Goal: Information Seeking & Learning: Learn about a topic

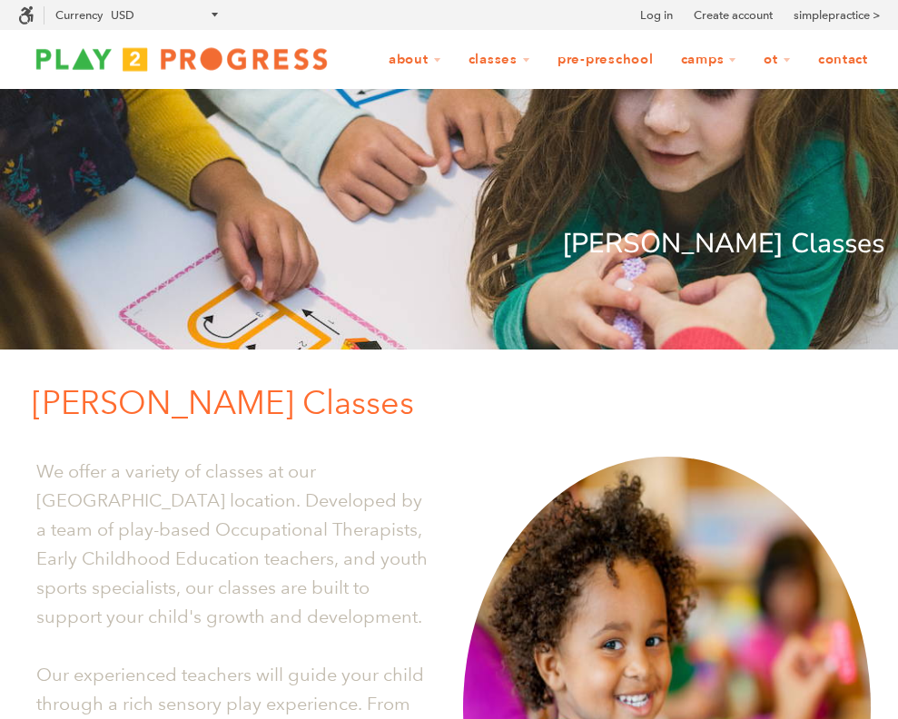
scroll to position [1, 1]
click at [587, 64] on link "Pre-Preschool" at bounding box center [606, 60] width 120 height 35
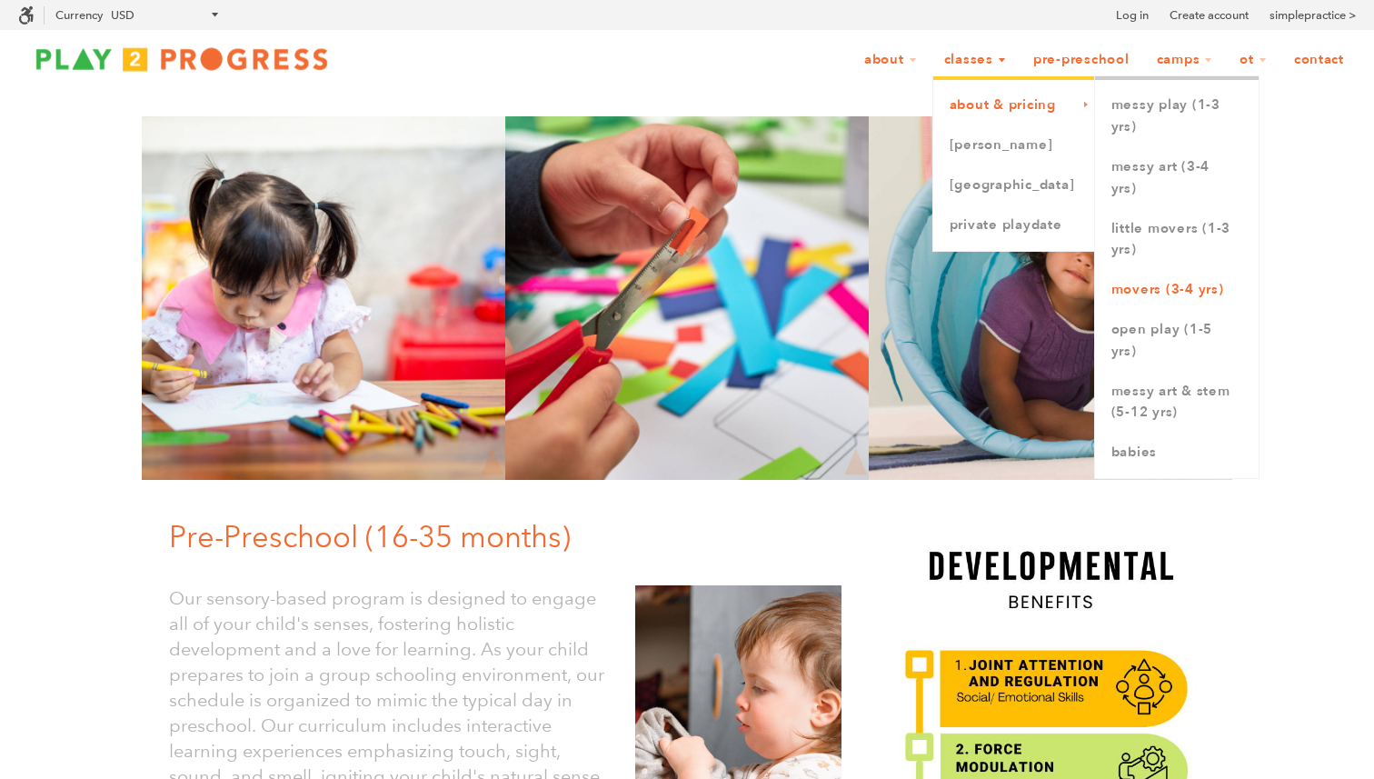
click at [898, 295] on link "Movers (3-4 yrs)" at bounding box center [1177, 290] width 164 height 40
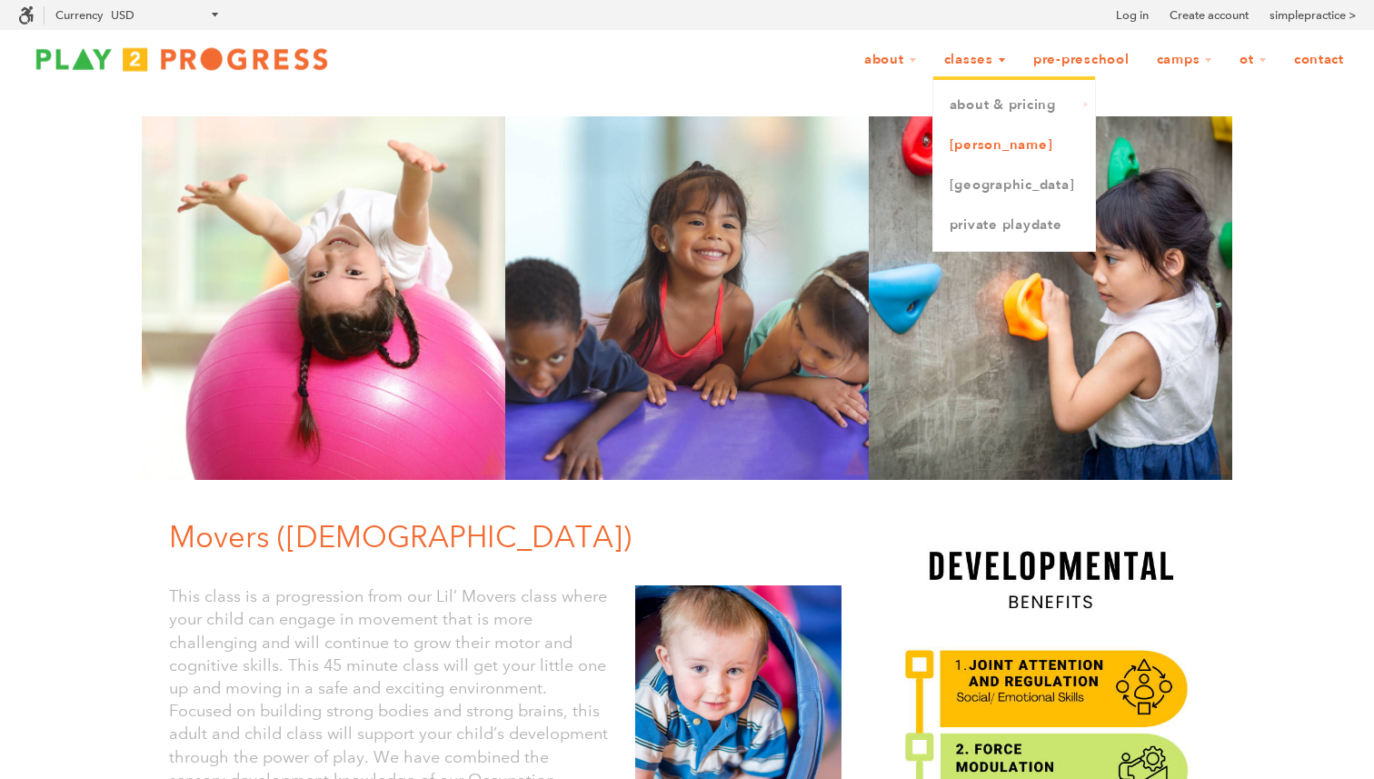
click at [992, 150] on link "[PERSON_NAME]" at bounding box center [1014, 145] width 162 height 40
